Goal: Transaction & Acquisition: Download file/media

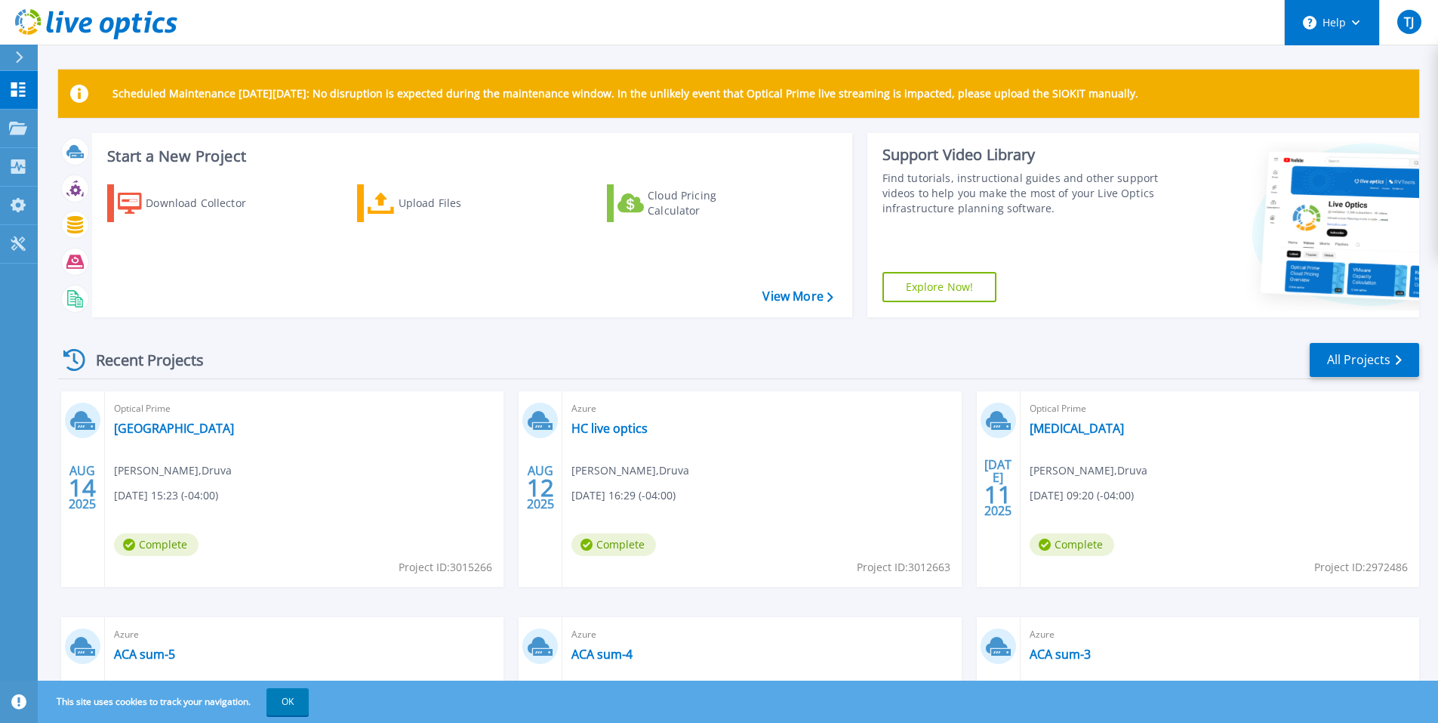
click at [1357, 20] on icon at bounding box center [1356, 22] width 8 height 5
click at [68, 127] on p "Projects" at bounding box center [59, 128] width 40 height 39
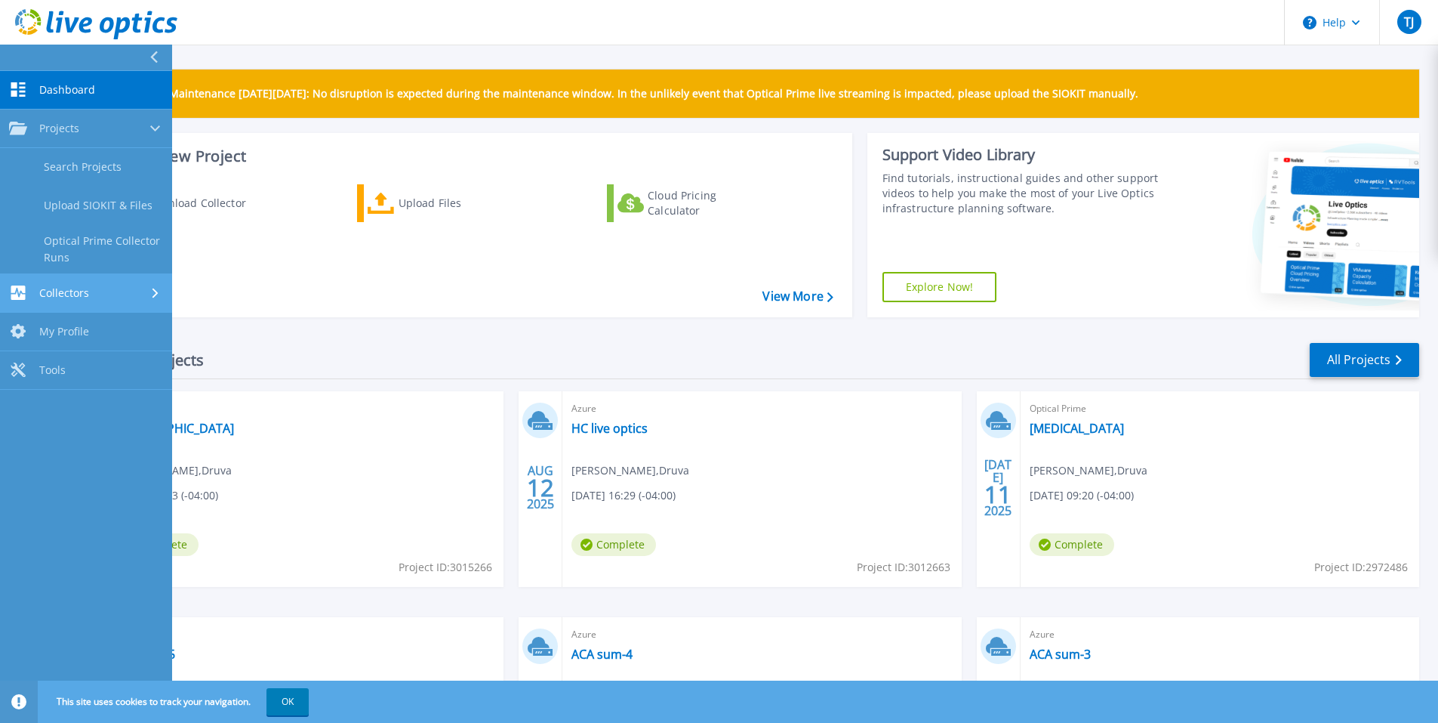
click at [78, 295] on span "Collectors" at bounding box center [64, 293] width 50 height 14
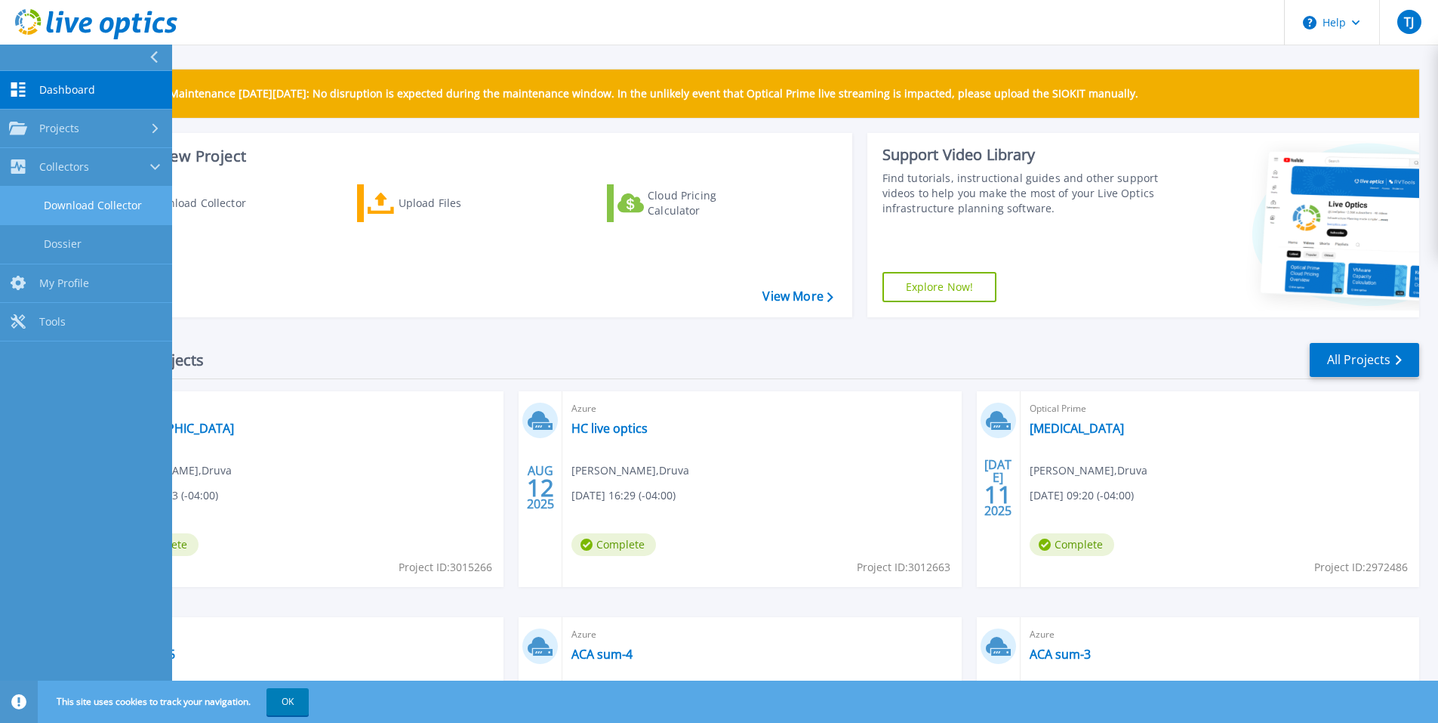
click at [86, 205] on link "Download Collector" at bounding box center [86, 205] width 172 height 39
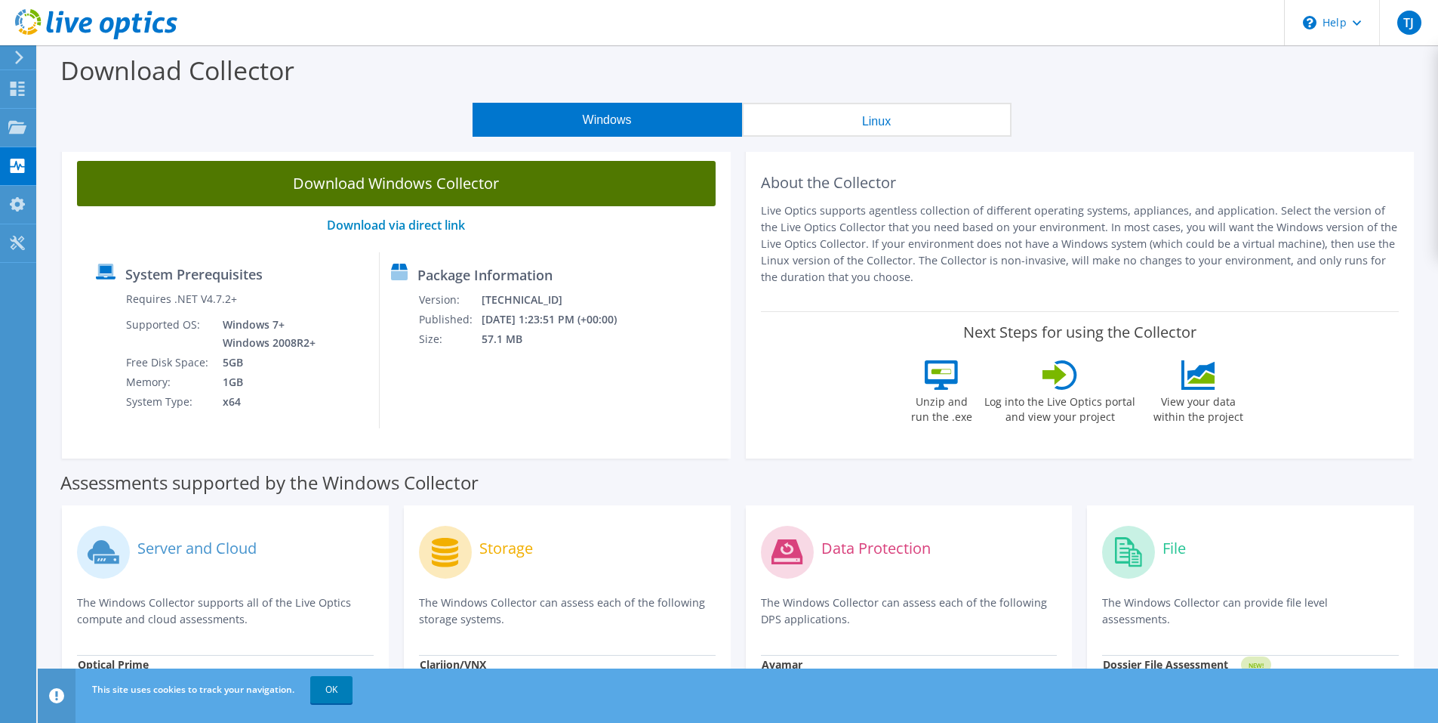
click at [459, 183] on link "Download Windows Collector" at bounding box center [396, 183] width 639 height 45
